Goal: Check status: Check status

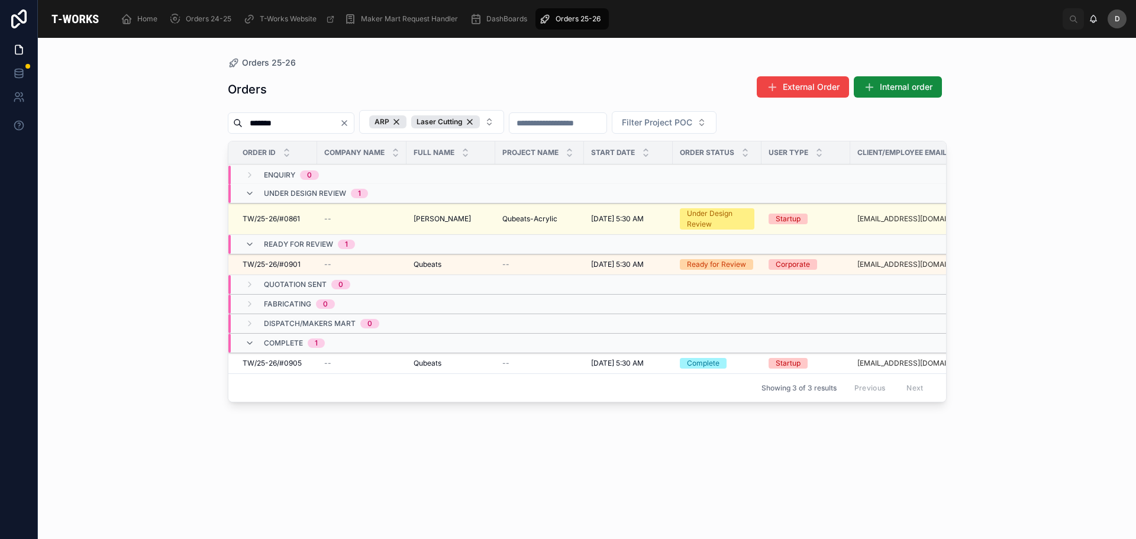
click at [349, 121] on icon "Clear" at bounding box center [344, 122] width 9 height 9
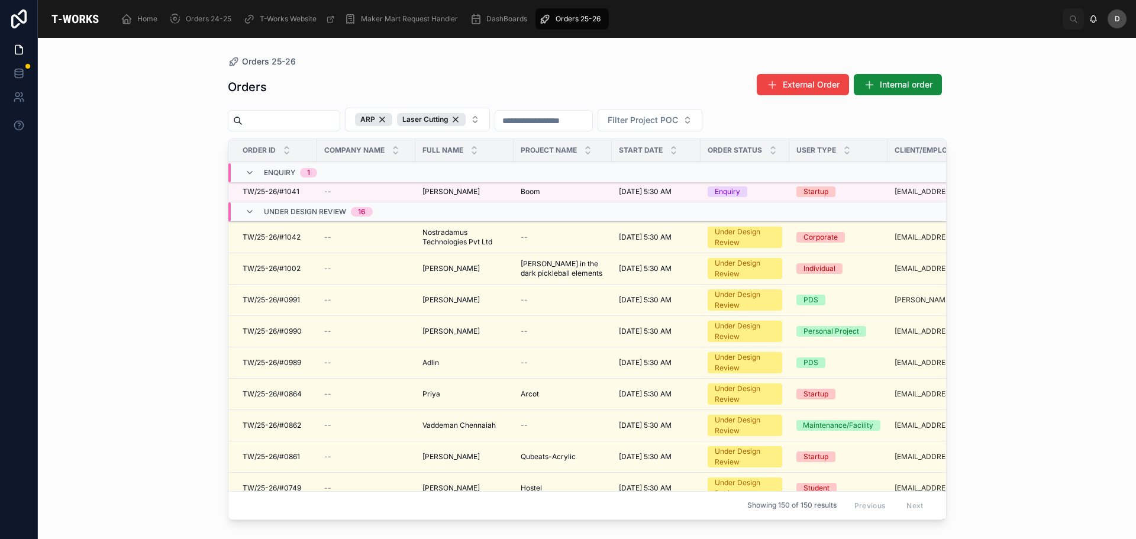
click at [535, 188] on span "Boom" at bounding box center [531, 191] width 20 height 9
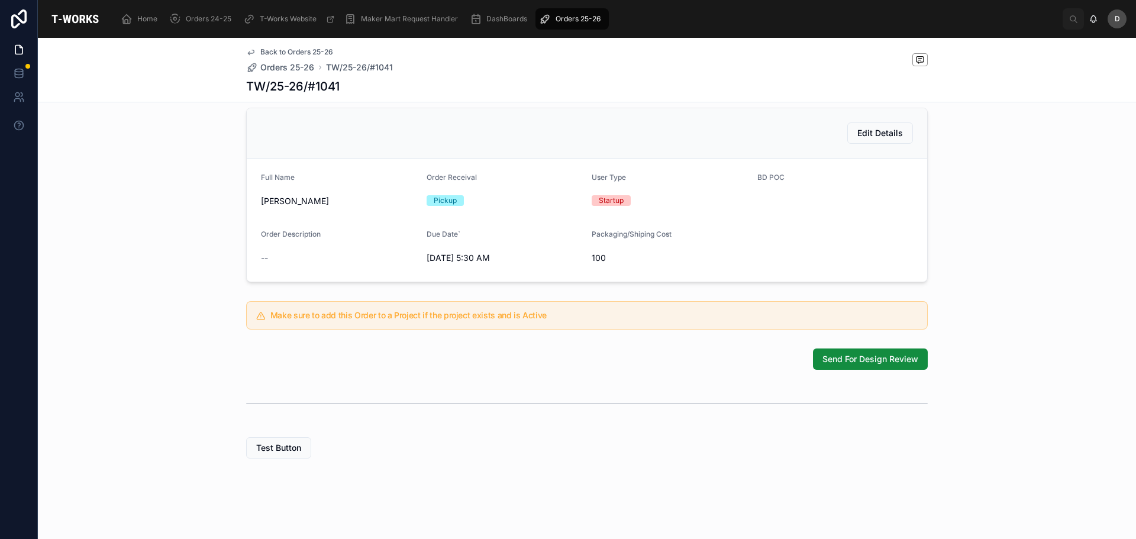
scroll to position [260, 0]
click at [842, 359] on span "Send For Design Review" at bounding box center [870, 359] width 96 height 12
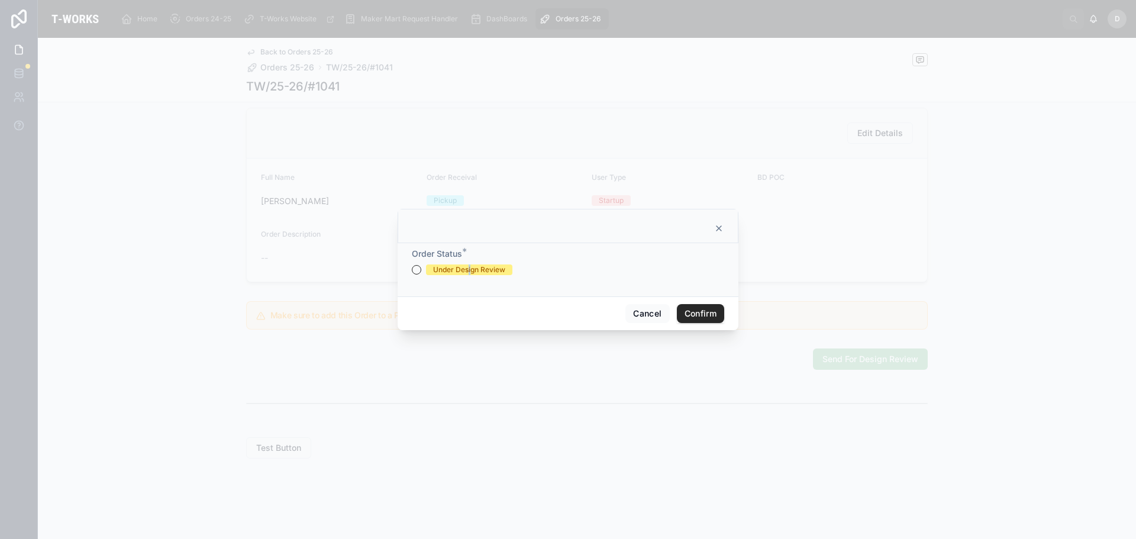
drag, startPoint x: 470, startPoint y: 265, endPoint x: 582, endPoint y: 269, distance: 111.9
click at [476, 265] on div "Under Design Review" at bounding box center [469, 269] width 72 height 11
click at [417, 266] on button "Under Design Review" at bounding box center [416, 269] width 9 height 9
click at [693, 308] on button "Confirm" at bounding box center [700, 313] width 47 height 19
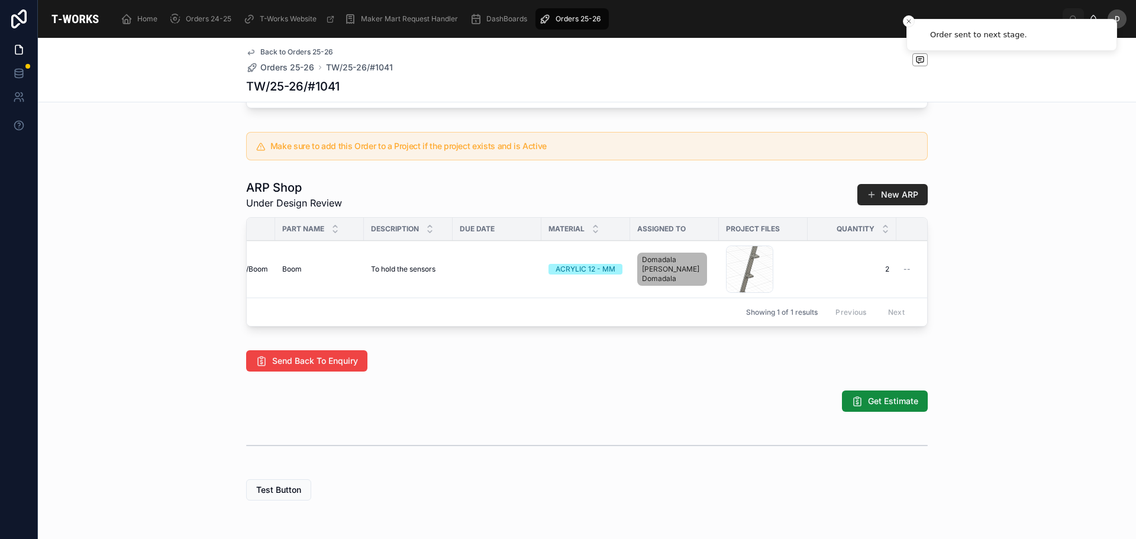
scroll to position [0, 209]
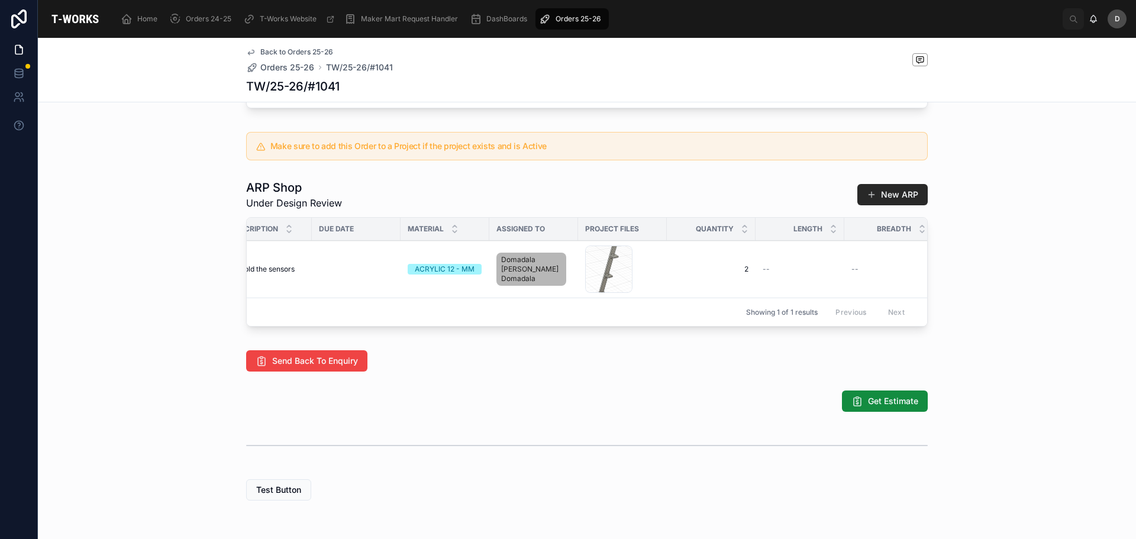
click at [614, 285] on div "Screenshot-2025-10-08-164726 .png" at bounding box center [608, 269] width 47 height 47
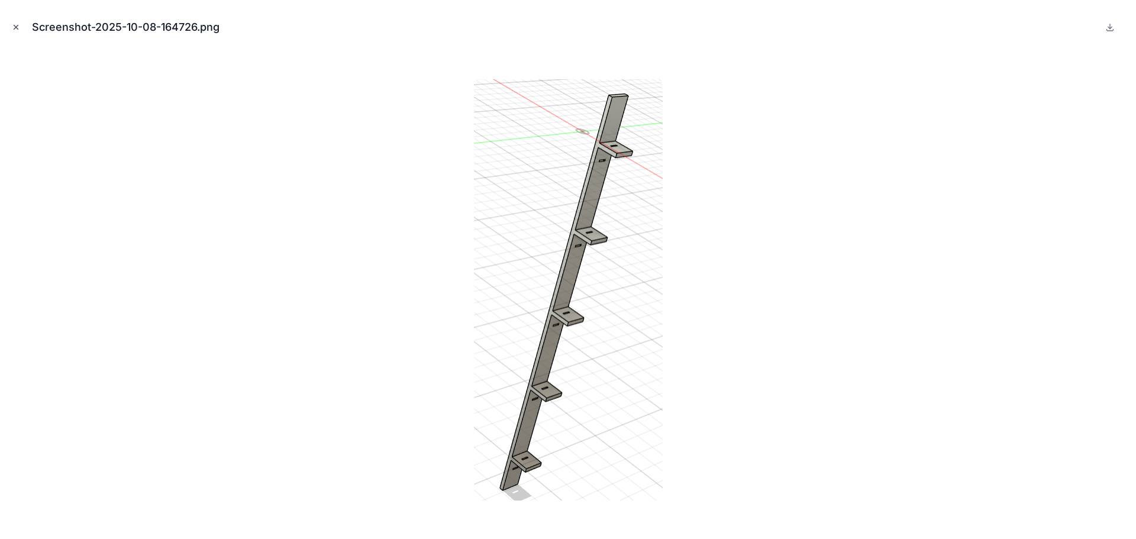
click at [17, 25] on icon "Close modal" at bounding box center [16, 27] width 8 height 8
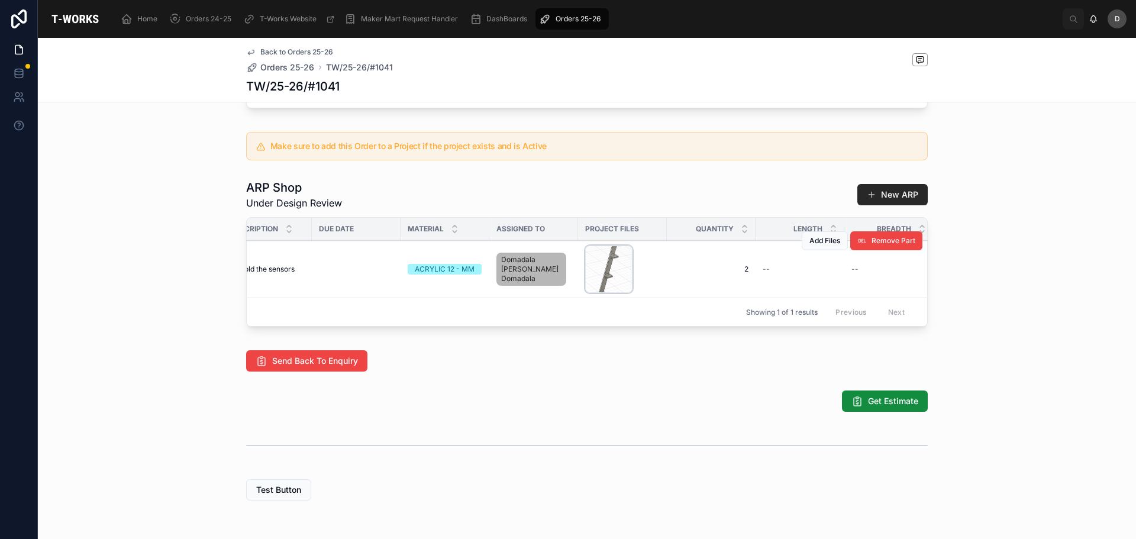
click at [608, 274] on div "Screenshot-2025-10-08-164726 .png" at bounding box center [608, 269] width 47 height 47
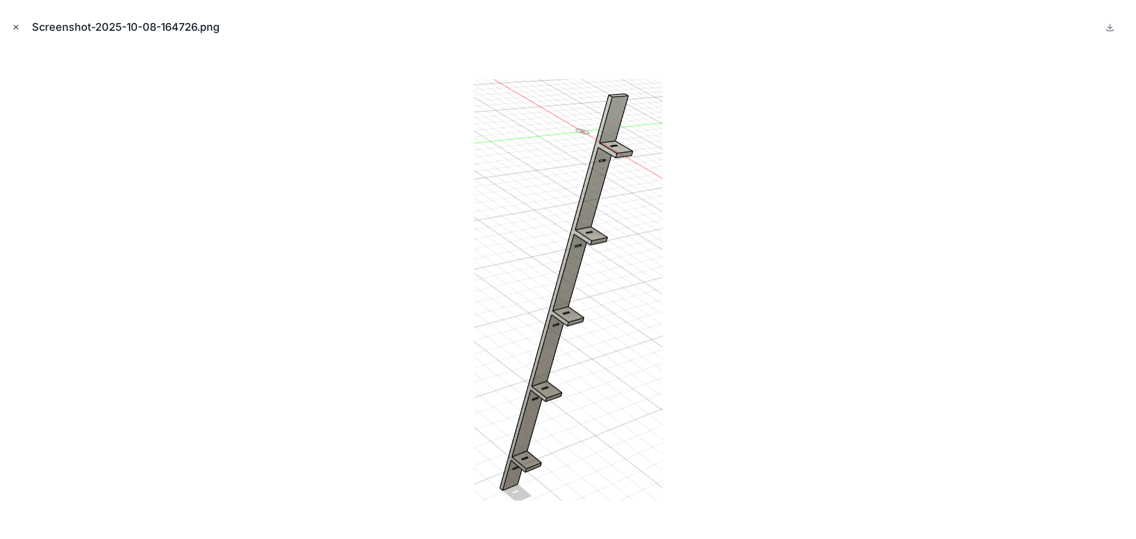
click at [16, 26] on icon "Close modal" at bounding box center [16, 27] width 8 height 8
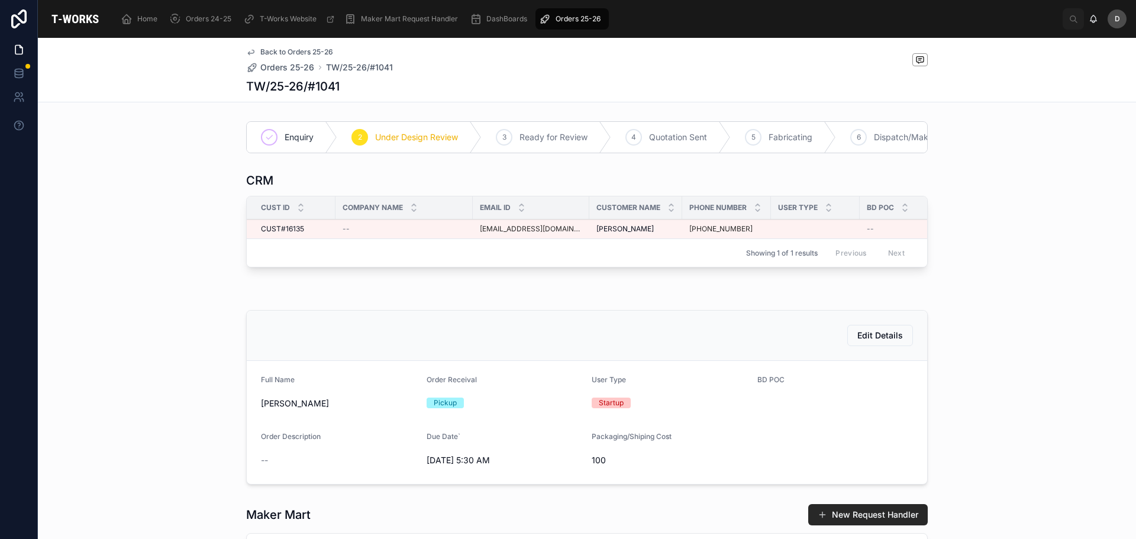
drag, startPoint x: 574, startPoint y: 17, endPoint x: 574, endPoint y: 25, distance: 8.3
click at [574, 17] on span "Orders 25-26" at bounding box center [578, 18] width 45 height 9
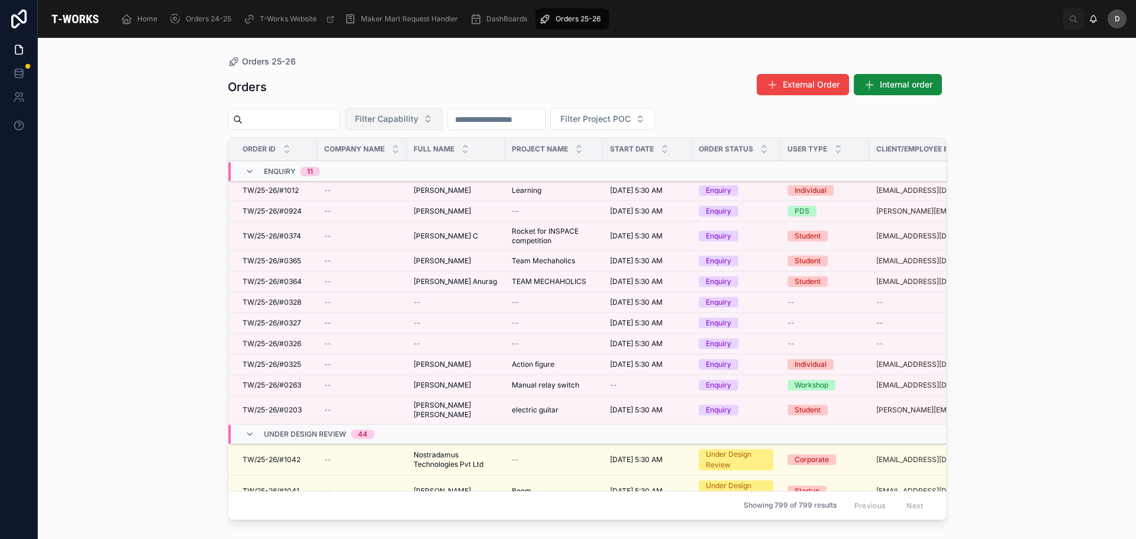
click at [418, 120] on span "Filter Capability" at bounding box center [386, 119] width 63 height 12
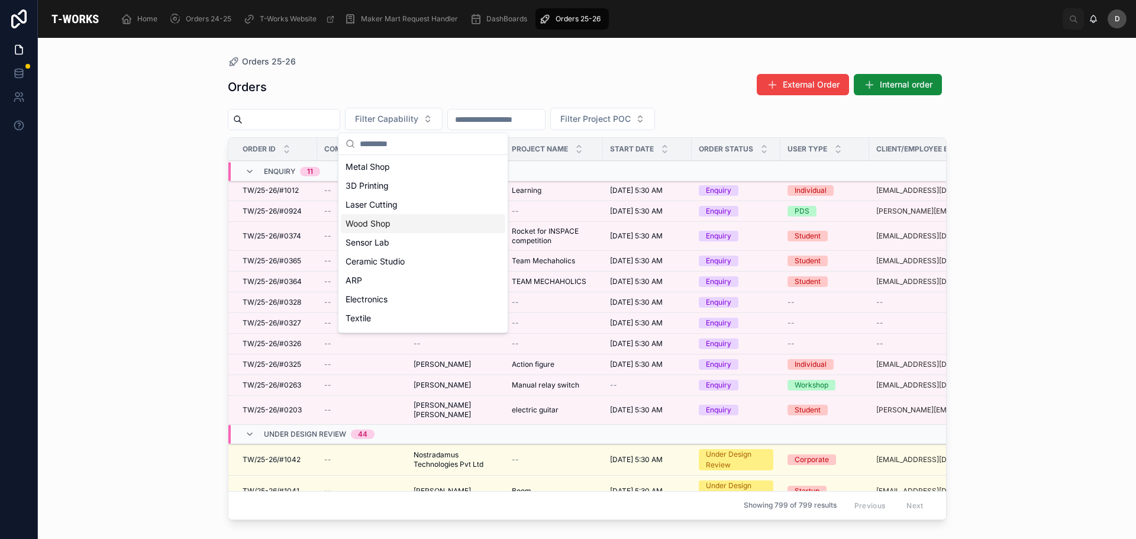
click at [376, 220] on div "Wood Shop" at bounding box center [423, 223] width 164 height 19
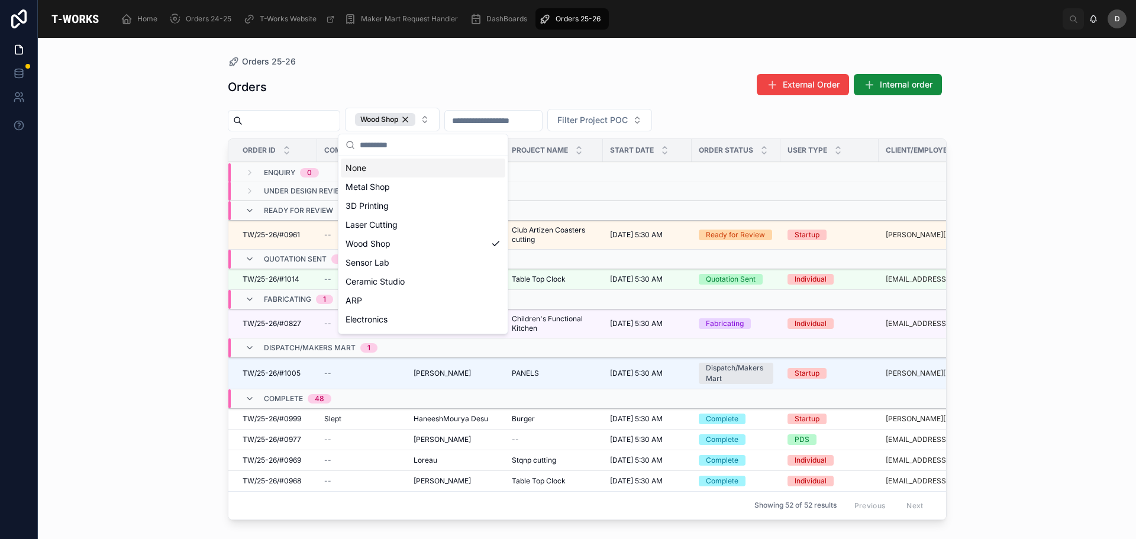
click at [475, 64] on div "Orders 25-26" at bounding box center [587, 61] width 719 height 9
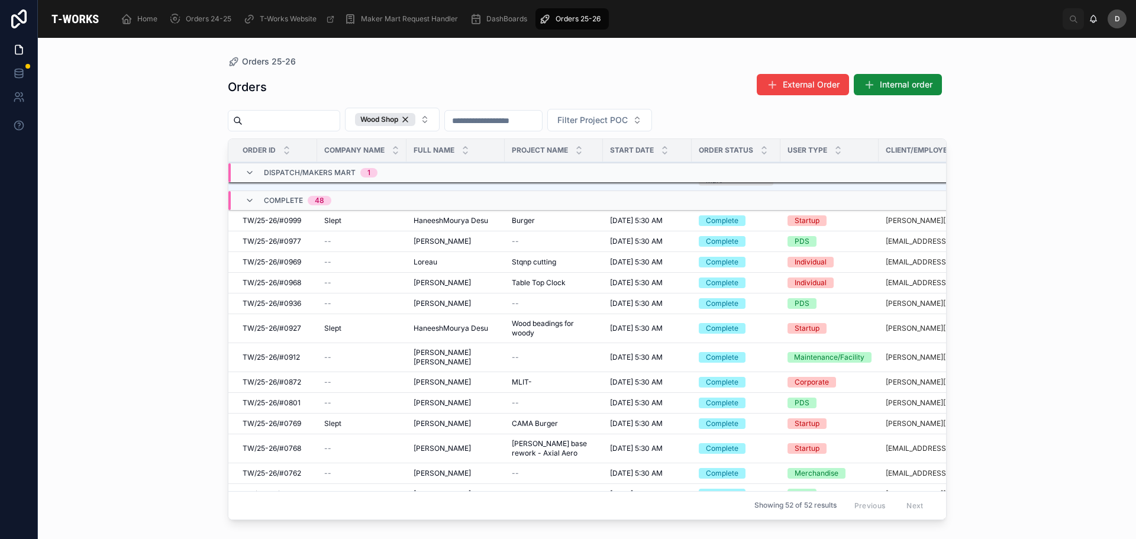
scroll to position [178, 0]
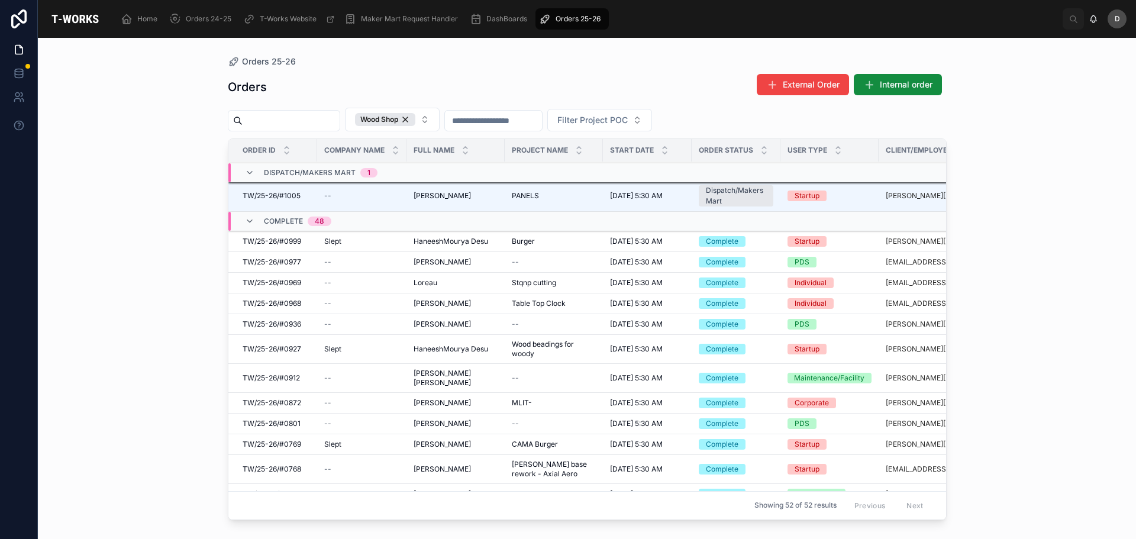
click at [455, 327] on span "[PERSON_NAME]" at bounding box center [442, 324] width 57 height 9
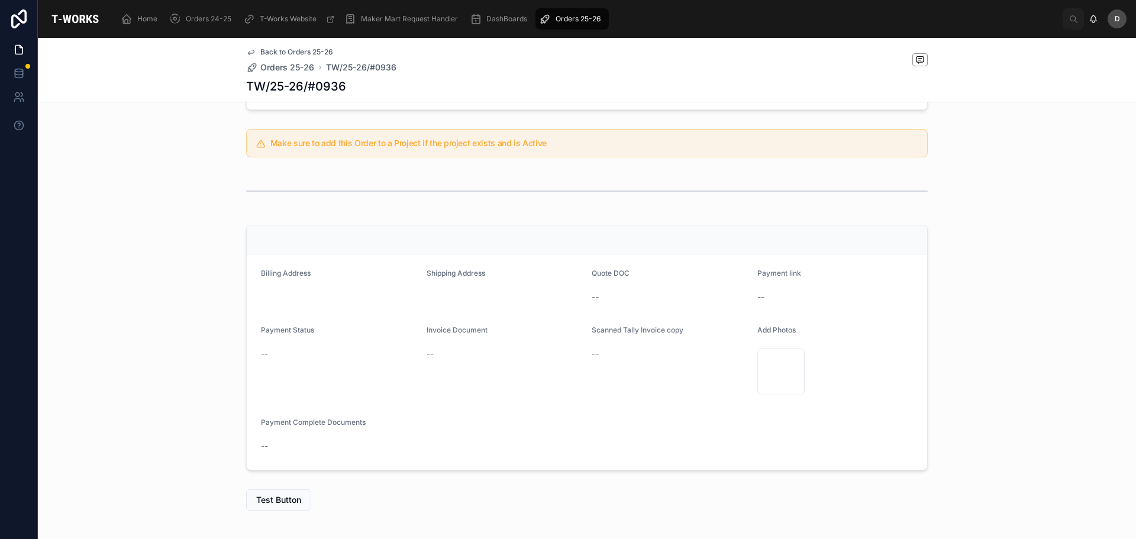
scroll to position [289, 0]
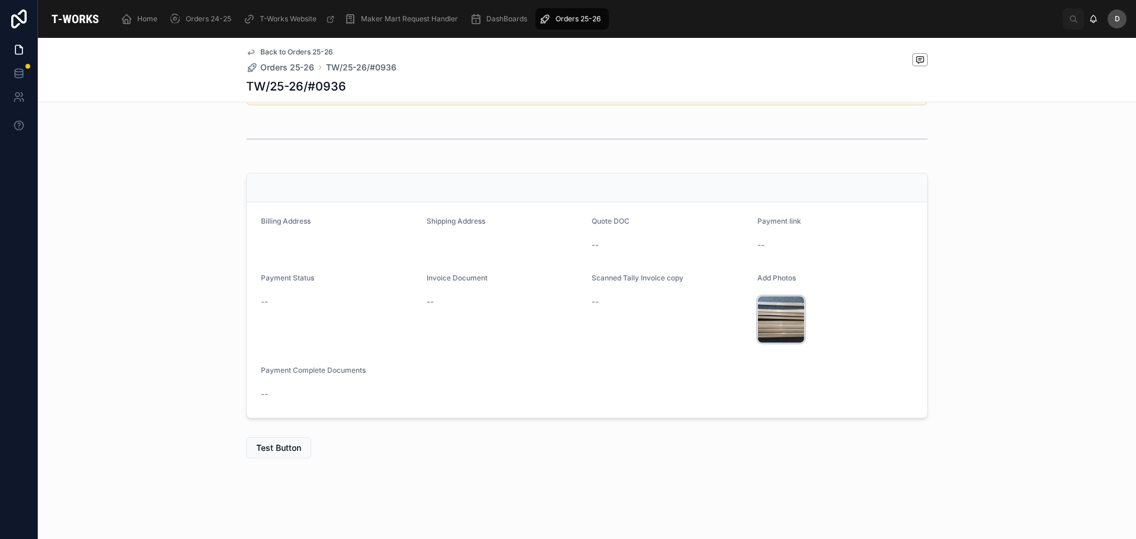
click at [772, 336] on div "c28db4dc-aa46-4649-af7e-66af4bd9ea5c-WhatsApp-Image-2025-09-17-at-15.48.43 .jpg" at bounding box center [780, 319] width 47 height 47
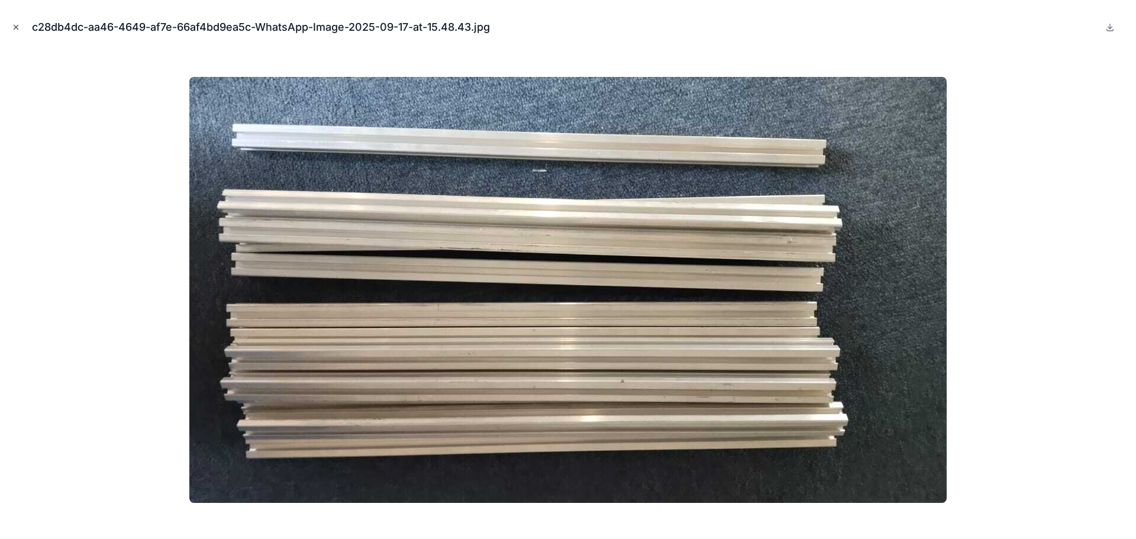
click at [16, 30] on icon "Close modal" at bounding box center [16, 27] width 8 height 8
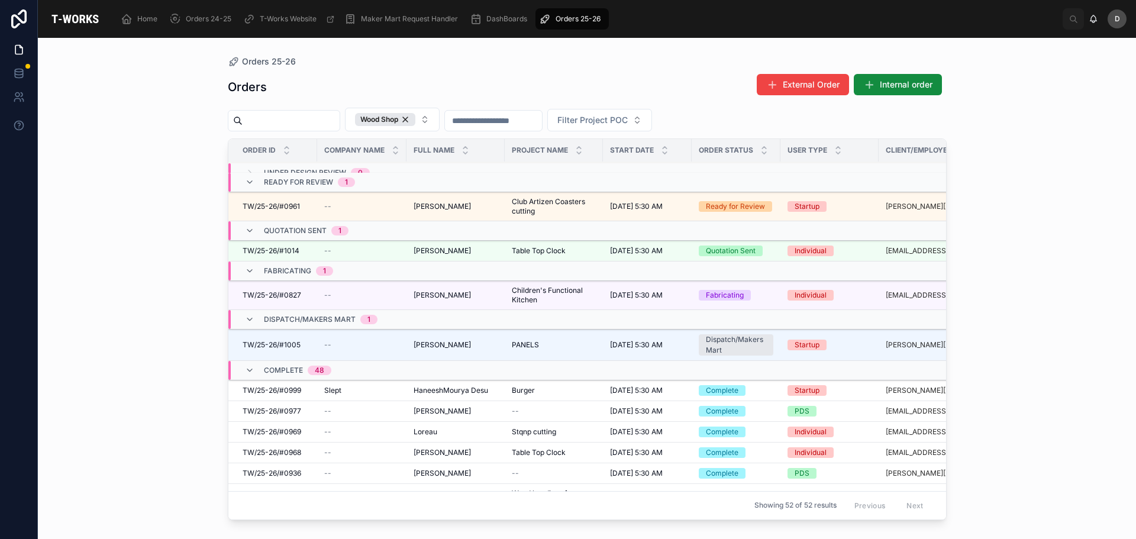
scroll to position [118, 0]
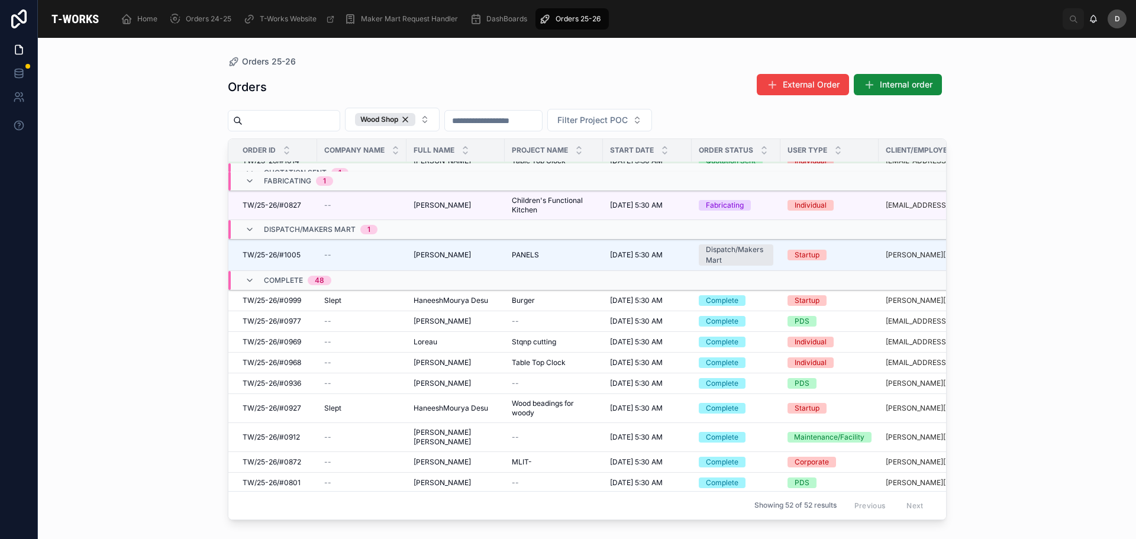
click at [460, 406] on span "HaneeshMourya Desu" at bounding box center [451, 408] width 75 height 9
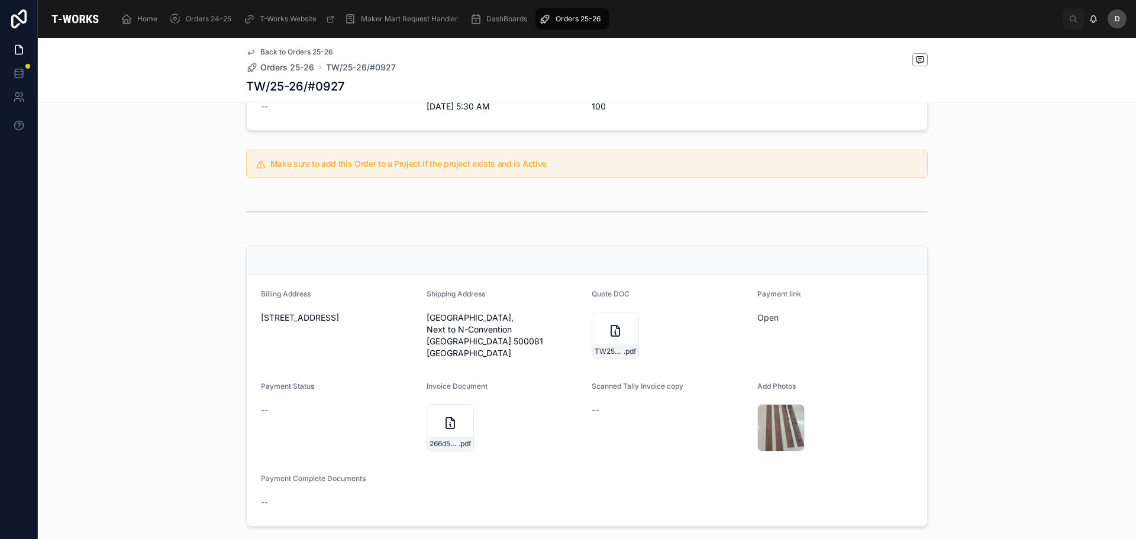
scroll to position [237, 0]
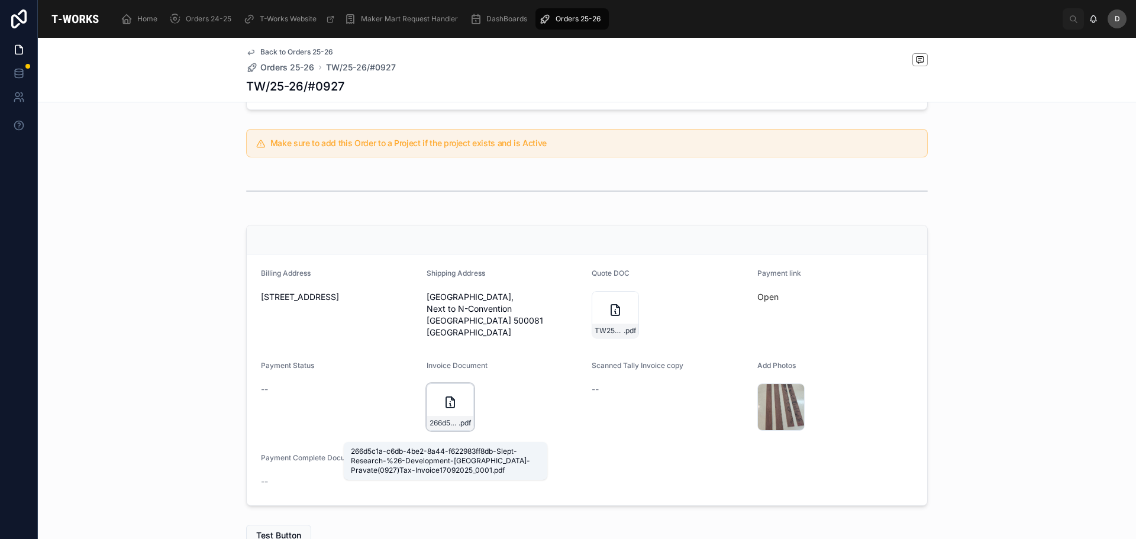
click at [459, 428] on span ".pdf" at bounding box center [465, 422] width 12 height 9
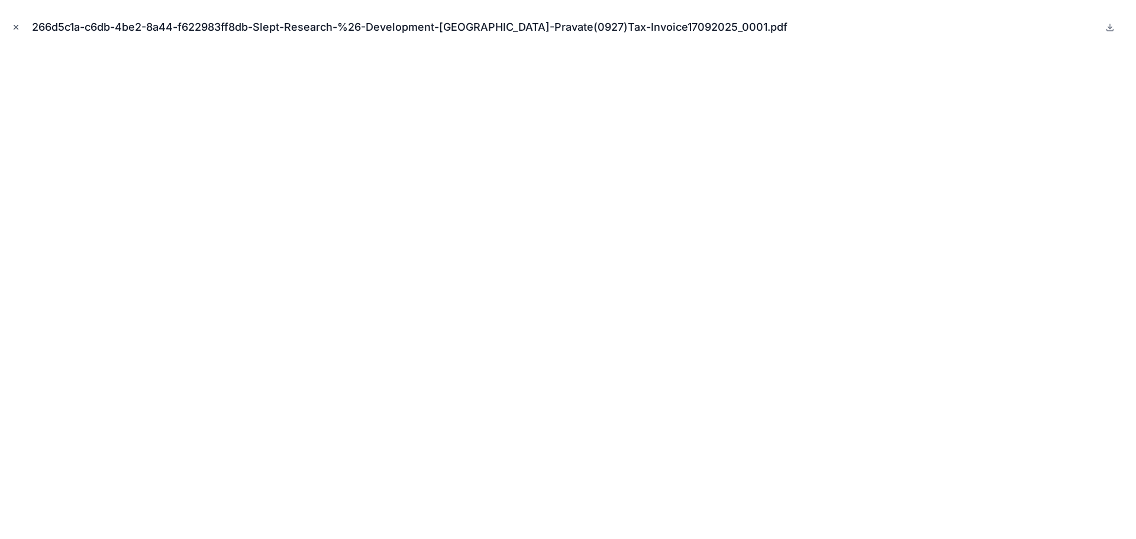
click at [12, 22] on button "Close modal" at bounding box center [15, 27] width 13 height 13
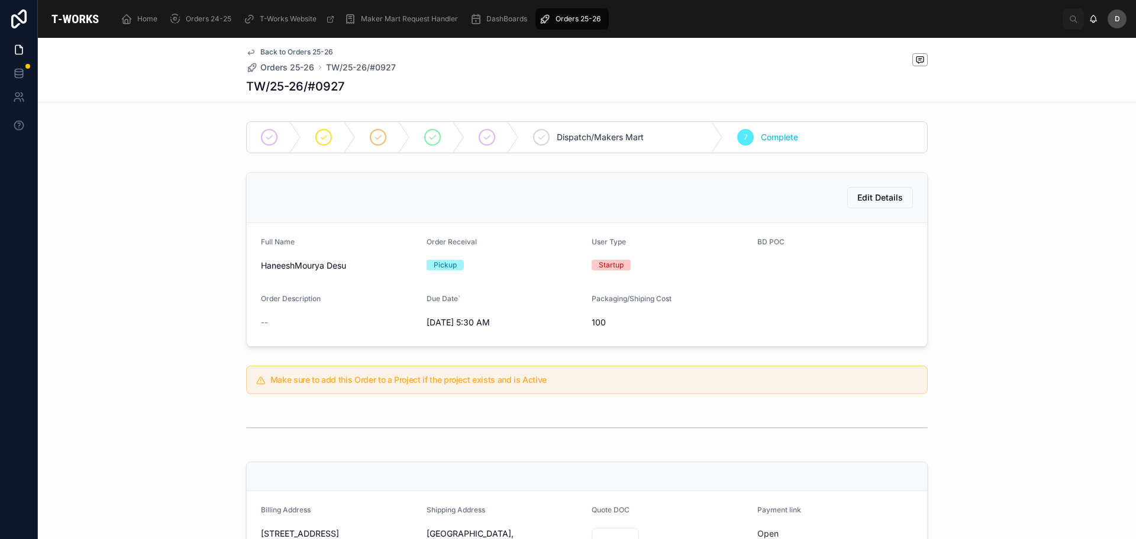
click at [576, 11] on div "Orders 25-26" at bounding box center [572, 18] width 66 height 19
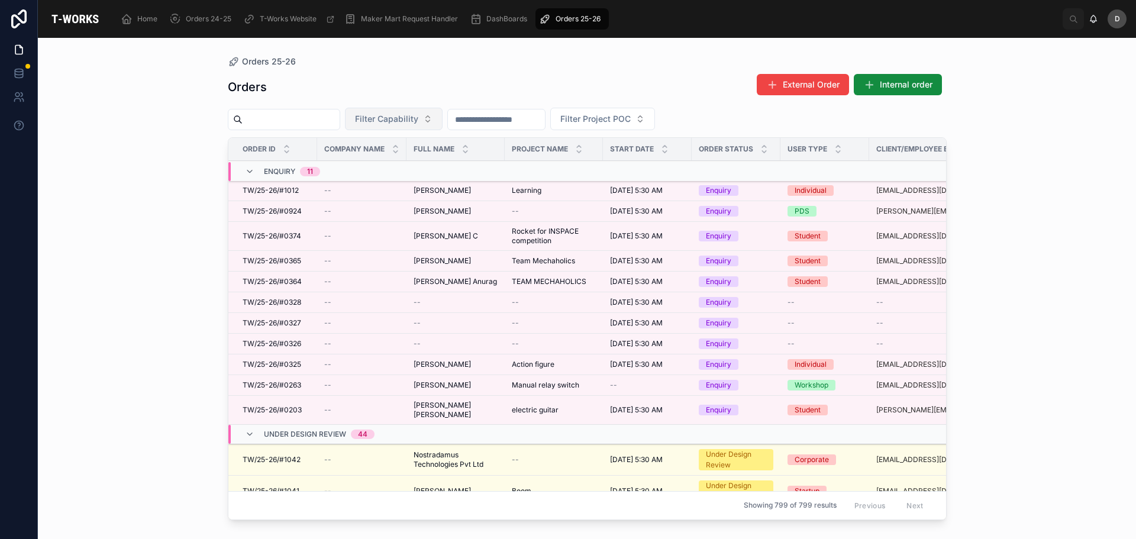
click at [425, 126] on button "Filter Capability" at bounding box center [394, 119] width 98 height 22
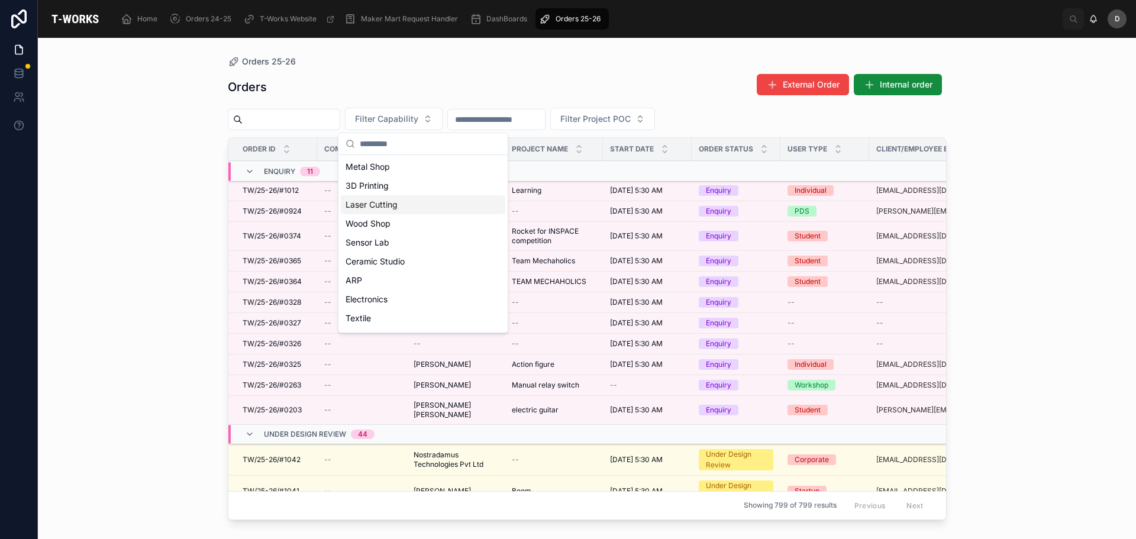
click at [388, 208] on div "Laser Cutting" at bounding box center [423, 204] width 164 height 19
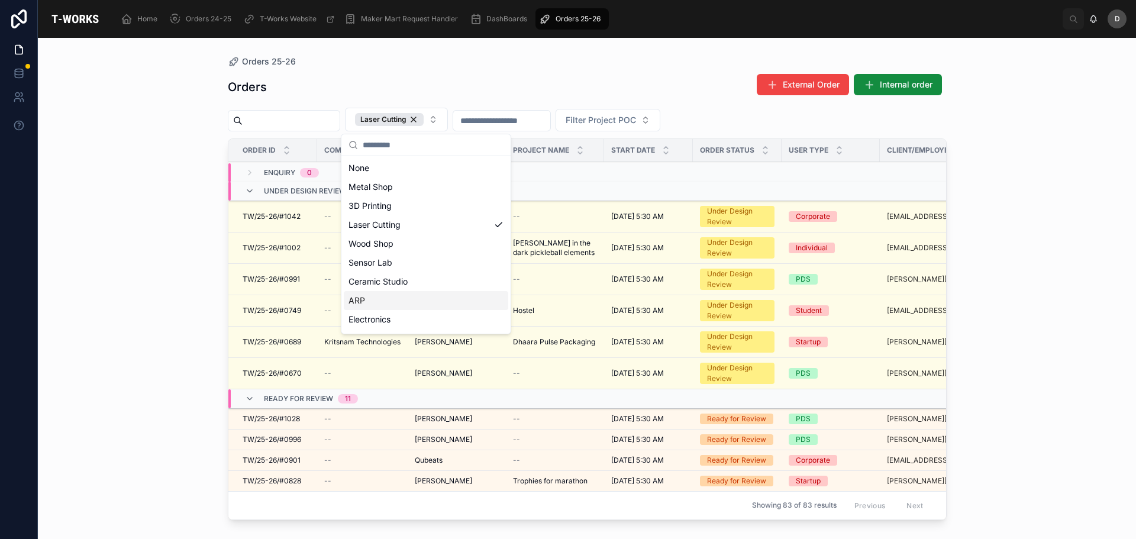
click at [385, 304] on div "ARP" at bounding box center [426, 300] width 164 height 19
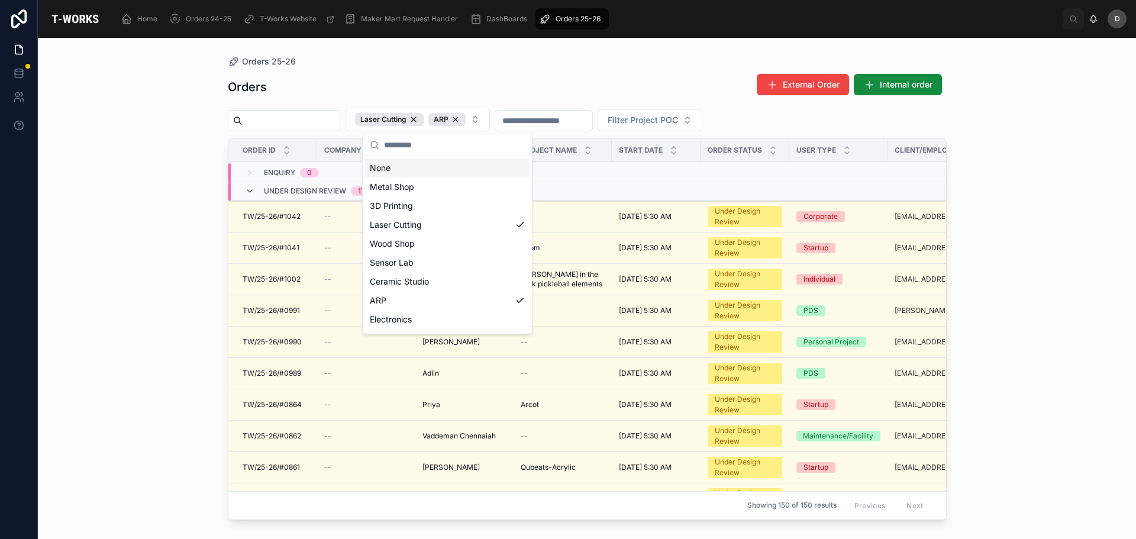
click at [563, 85] on div "Orders External Order Internal order" at bounding box center [587, 86] width 719 height 27
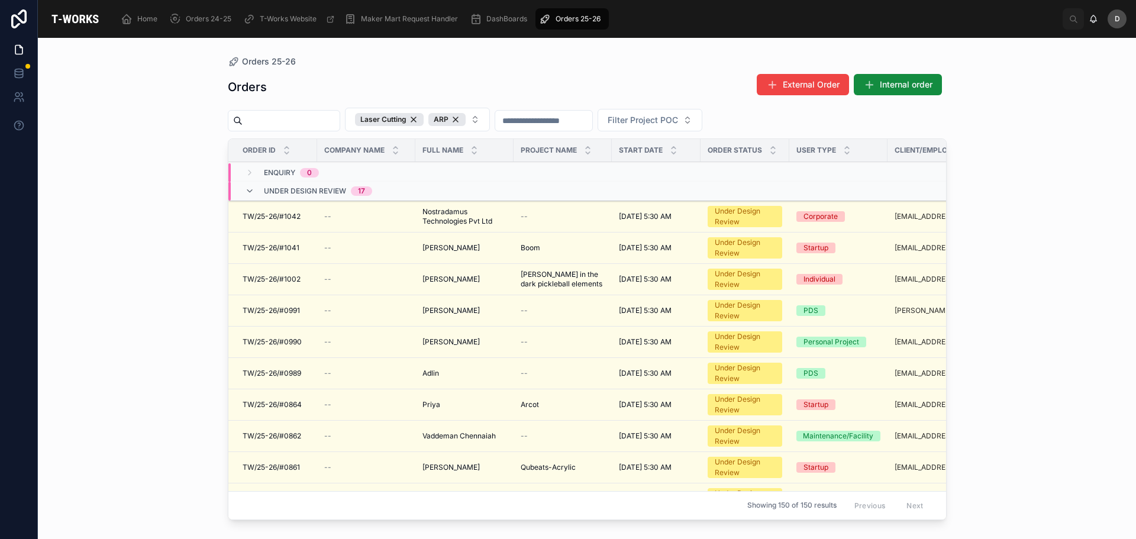
click at [458, 212] on span "Nostradamus Technologies Pvt Ltd" at bounding box center [464, 216] width 84 height 19
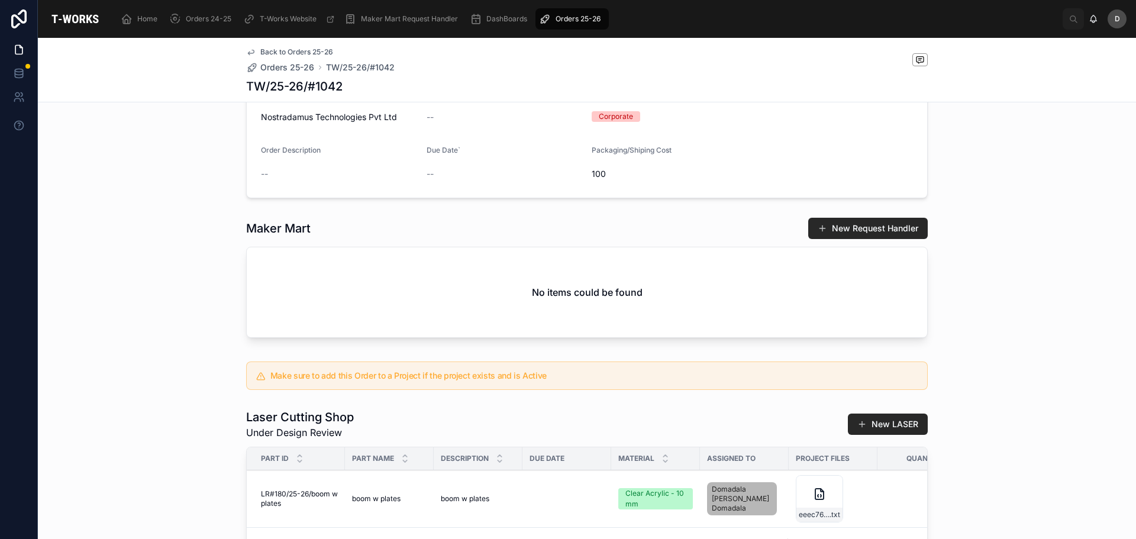
scroll to position [414, 0]
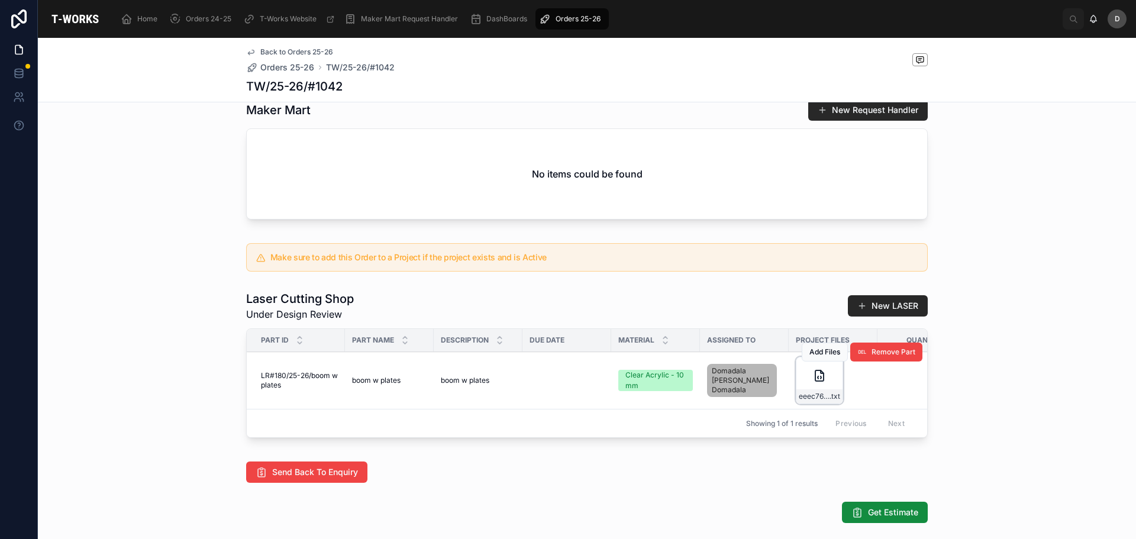
click at [815, 404] on div "eeec76b7-de15-4d28-a74f-b4429a8b99e9-boom-w-plates .txt" at bounding box center [819, 380] width 47 height 47
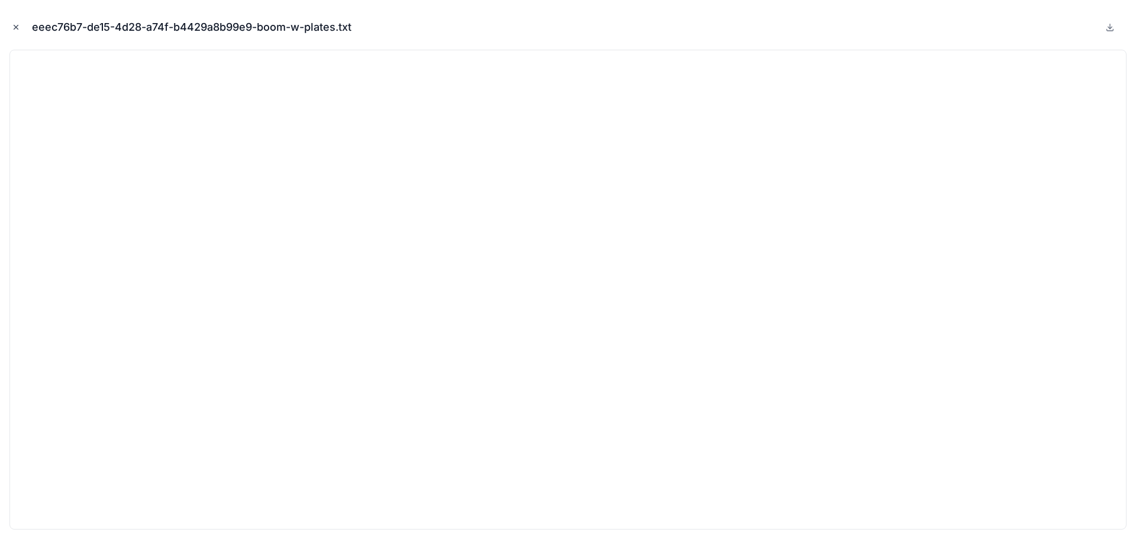
click at [17, 29] on icon "Close modal" at bounding box center [16, 27] width 8 height 8
